Goal: Obtain resource: Obtain resource

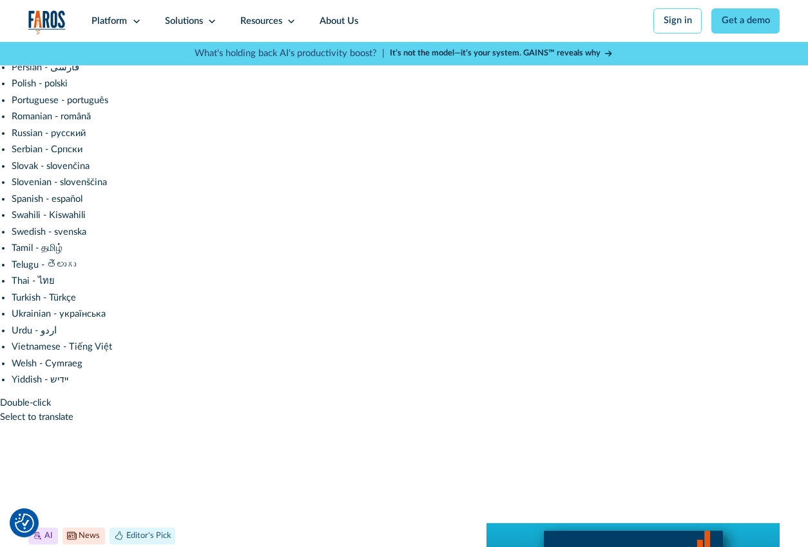
scroll to position [755, 0]
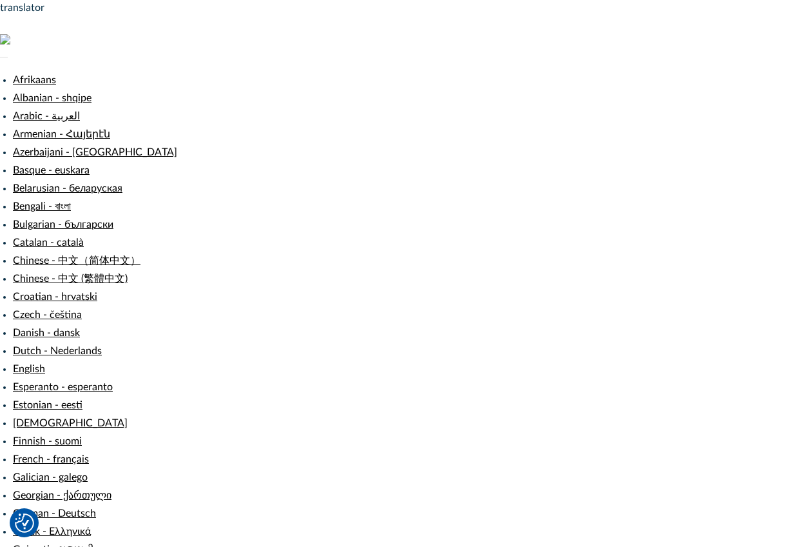
scroll to position [30, 0]
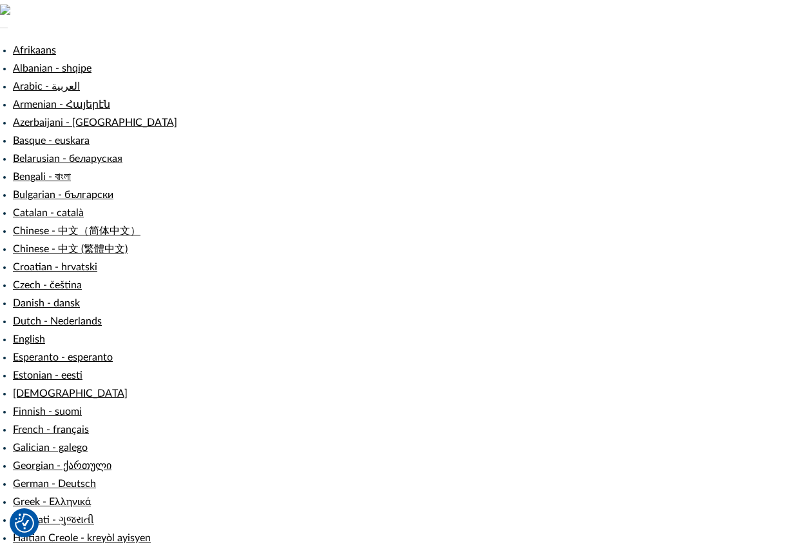
type input "Serhii"
type input "Pichkurov"
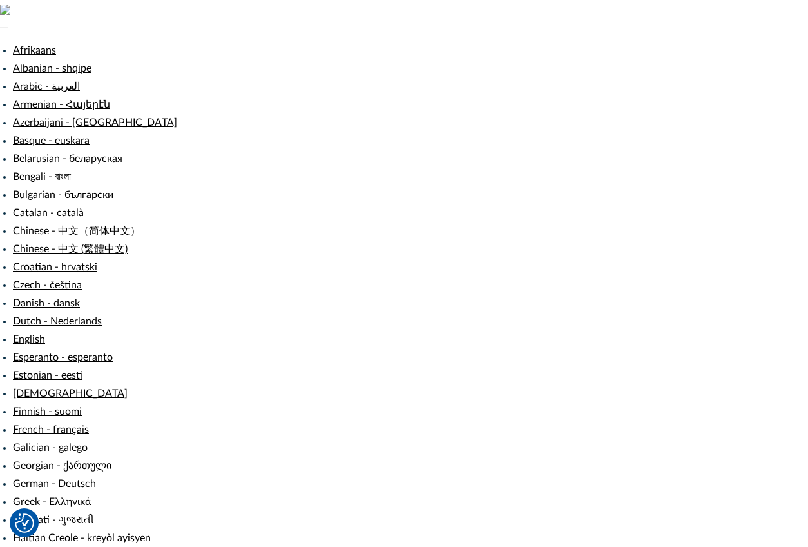
type input "serhii.pichkurov@intellias.com"
